Goal: Task Accomplishment & Management: Manage account settings

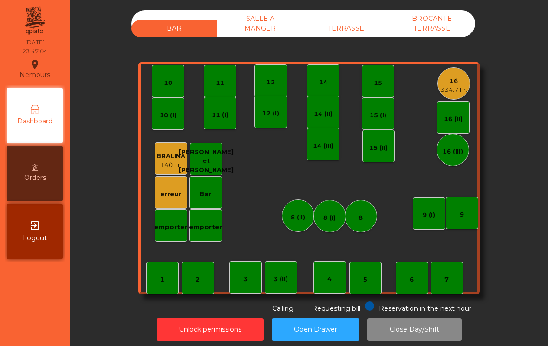
click at [171, 201] on div "erreur" at bounding box center [171, 192] width 33 height 33
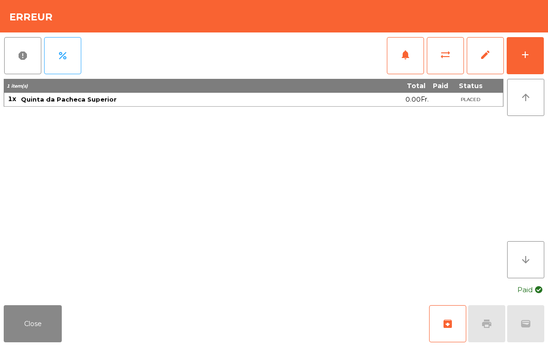
click at [37, 328] on button "Close" at bounding box center [33, 324] width 58 height 37
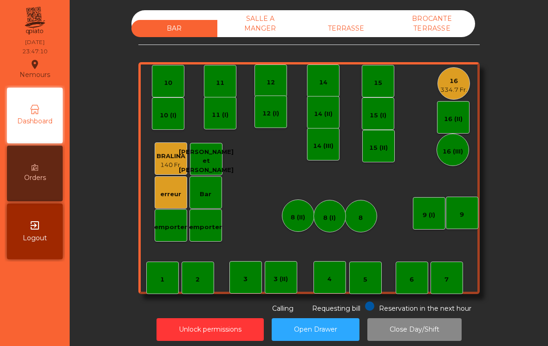
click at [176, 193] on div "erreur" at bounding box center [170, 194] width 21 height 9
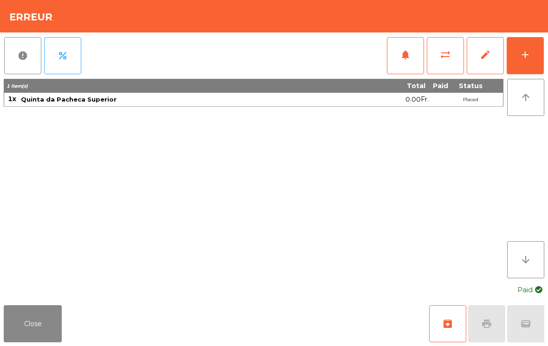
click at [40, 327] on button "Close" at bounding box center [33, 324] width 58 height 37
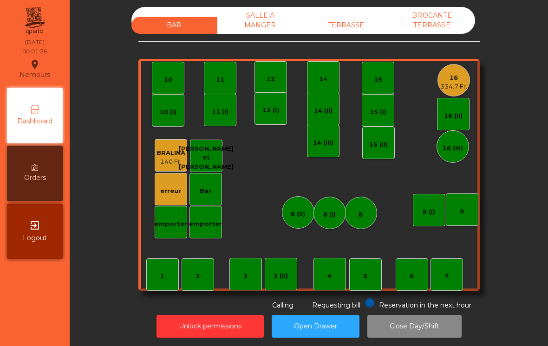
scroll to position [4, 0]
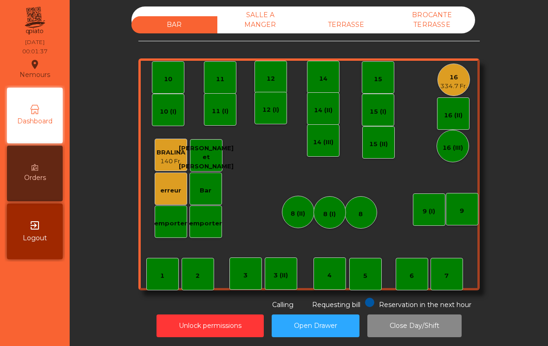
click at [446, 81] on div "16" at bounding box center [453, 77] width 27 height 9
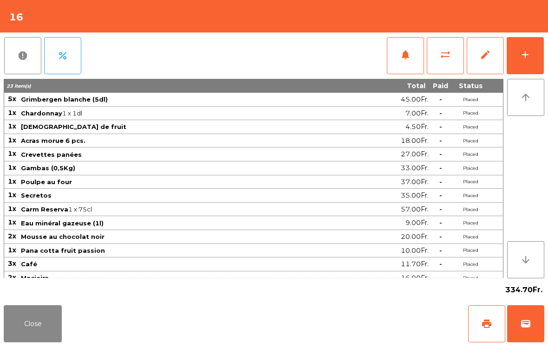
click at [489, 330] on button "print" at bounding box center [486, 324] width 37 height 37
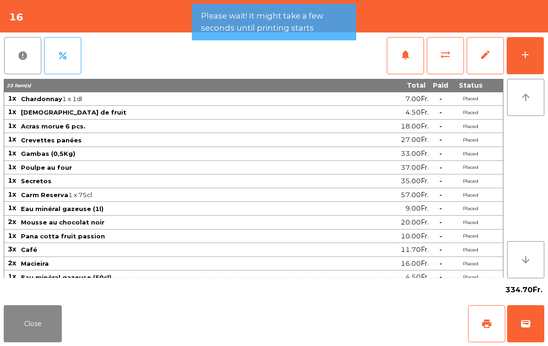
scroll to position [14, 0]
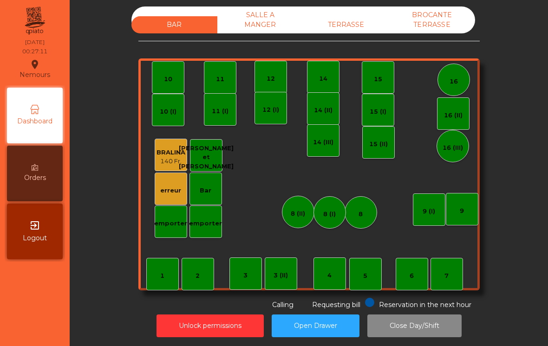
click at [155, 192] on div "erreur" at bounding box center [171, 189] width 33 height 33
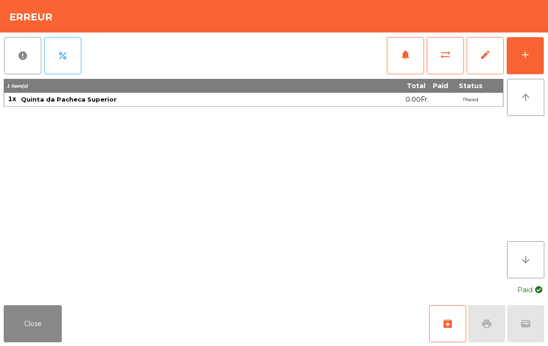
click at [28, 320] on button "Close" at bounding box center [33, 324] width 58 height 37
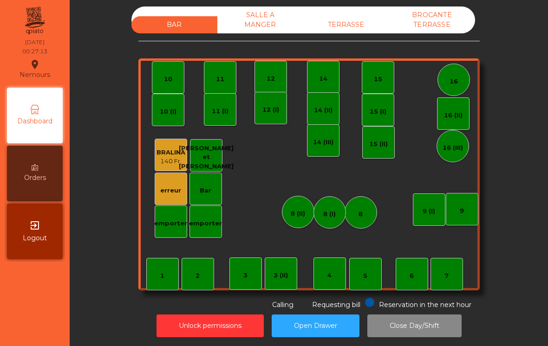
click at [194, 320] on button "Unlock permissions" at bounding box center [210, 326] width 107 height 23
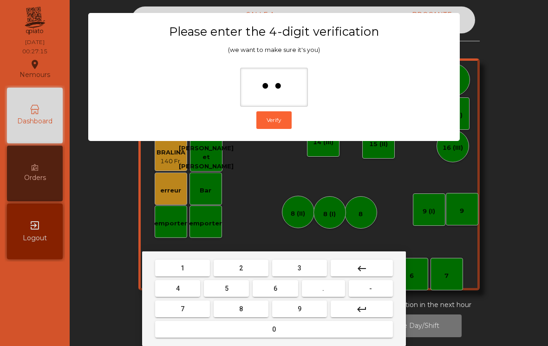
type input "***"
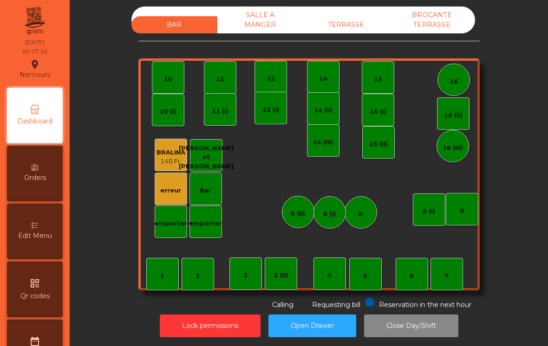
click at [163, 189] on div "erreur" at bounding box center [170, 190] width 21 height 9
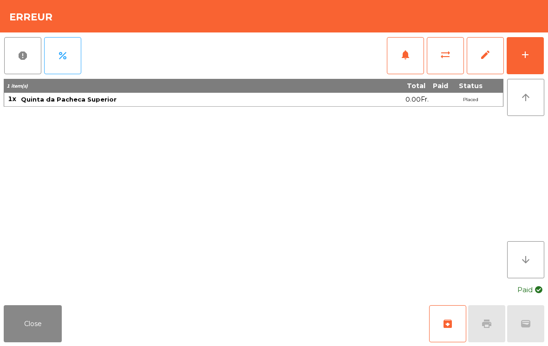
click at [477, 70] on button "edit" at bounding box center [485, 55] width 37 height 37
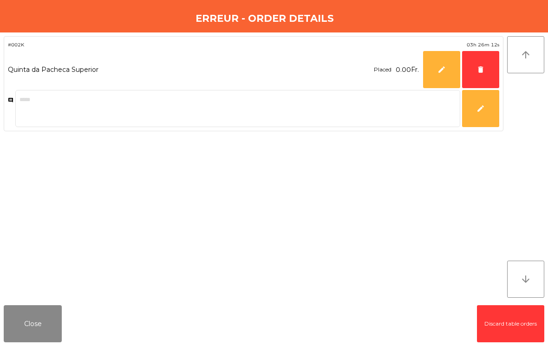
click at [482, 79] on button "delete" at bounding box center [480, 69] width 37 height 37
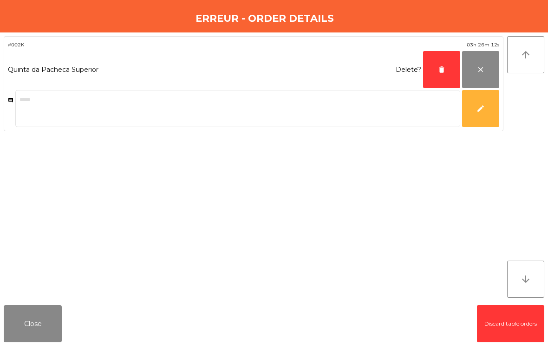
click at [433, 73] on button "delete" at bounding box center [441, 69] width 37 height 37
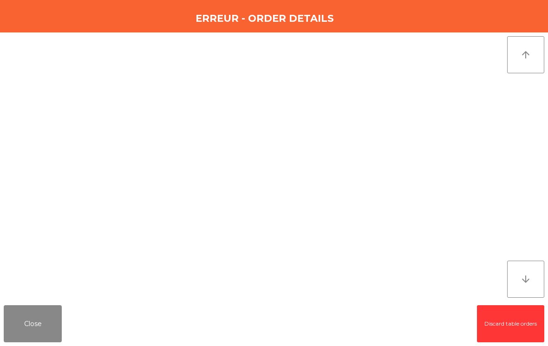
click at [15, 327] on button "Close" at bounding box center [33, 324] width 58 height 37
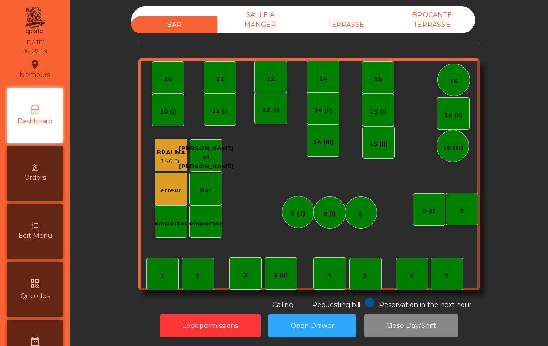
click at [173, 323] on button "Lock permissions" at bounding box center [210, 326] width 101 height 23
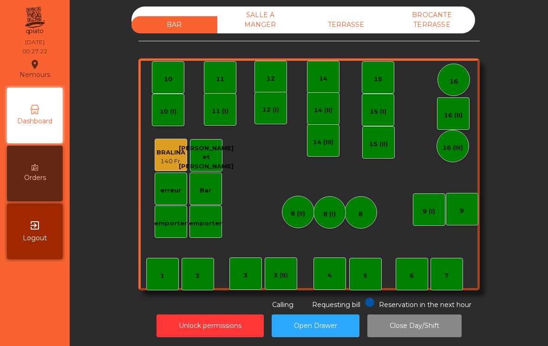
click at [244, 22] on div "SALLE A MANGER" at bounding box center [260, 20] width 86 height 27
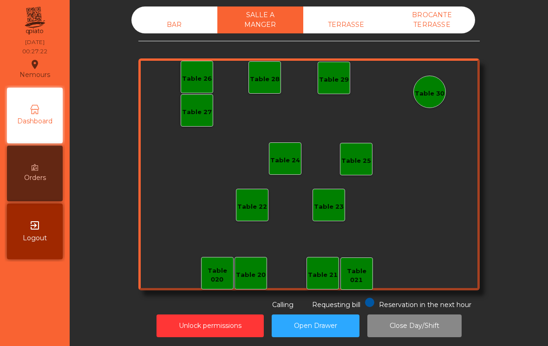
click at [349, 30] on div "TERRASSE" at bounding box center [346, 24] width 86 height 17
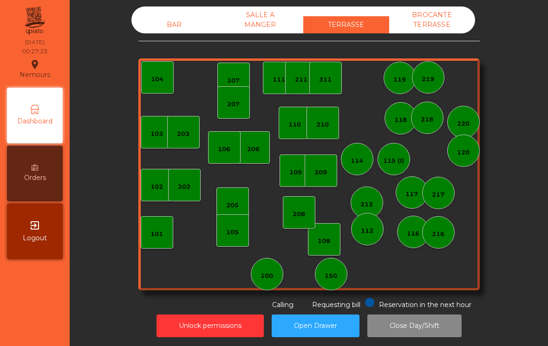
click at [436, 26] on div "BROCANTE TERRASSE" at bounding box center [432, 20] width 86 height 27
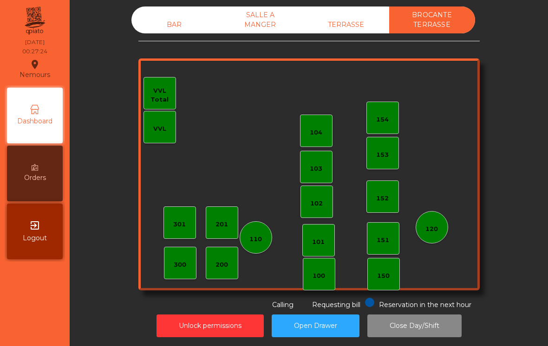
click at [167, 22] on div "BAR" at bounding box center [174, 24] width 86 height 17
